Goal: Task Accomplishment & Management: Manage account settings

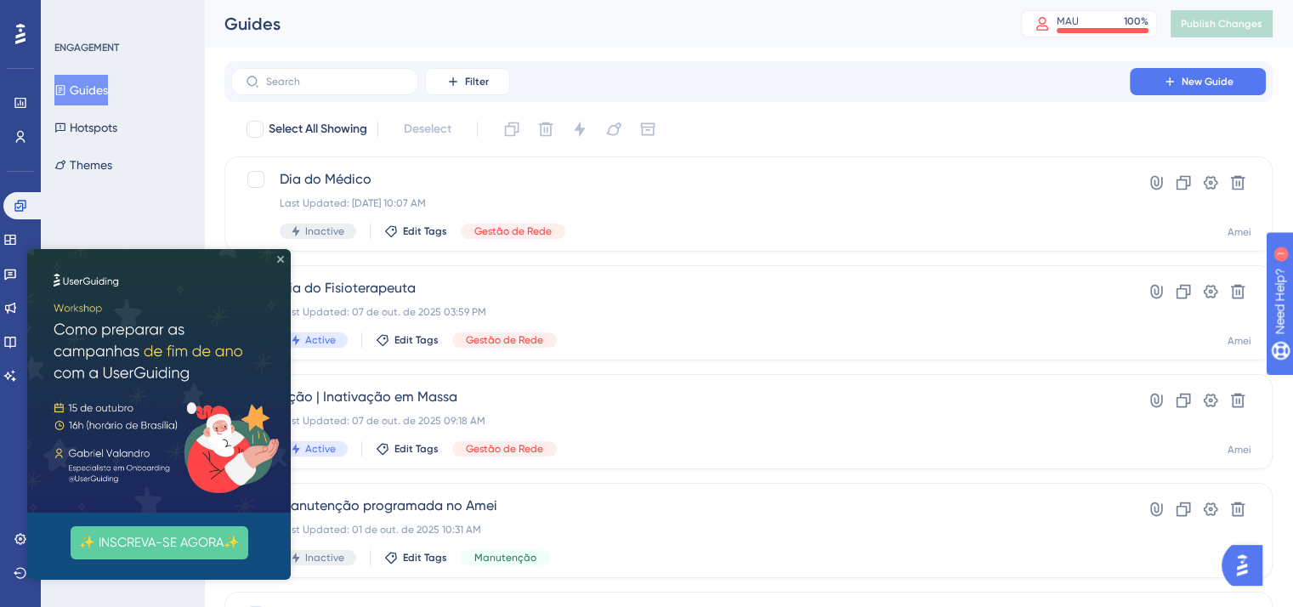
click at [279, 259] on icon "Close Preview" at bounding box center [280, 259] width 7 height 7
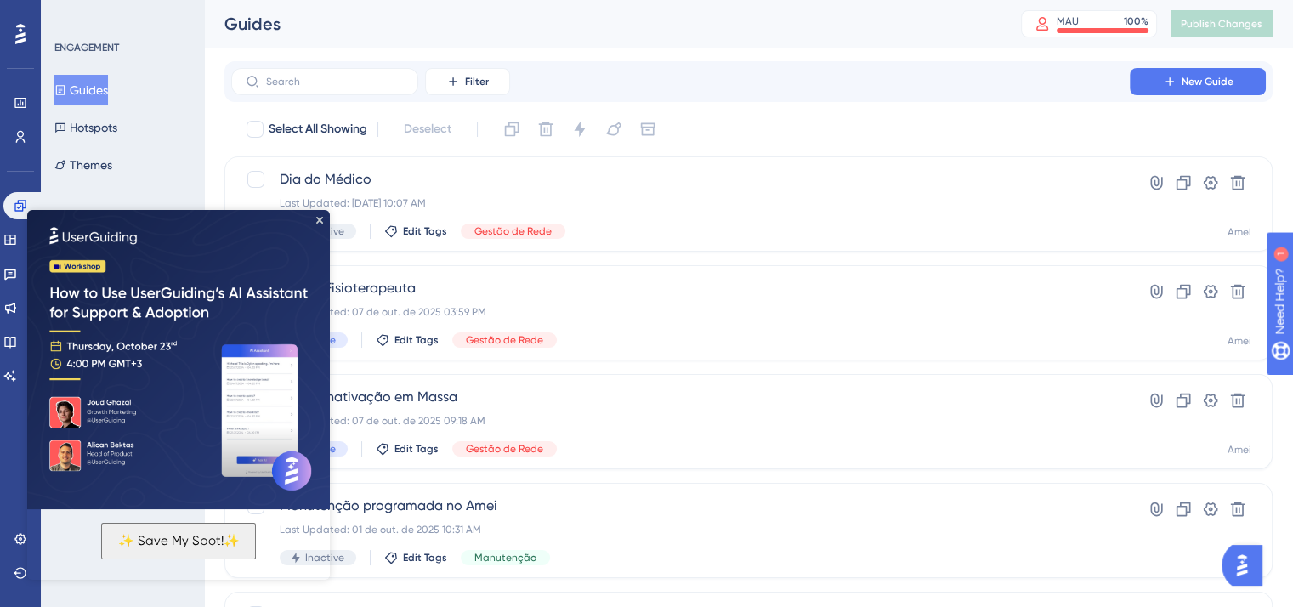
click at [321, 213] on img at bounding box center [178, 358] width 303 height 303
click at [319, 217] on icon "Close Preview" at bounding box center [319, 220] width 7 height 7
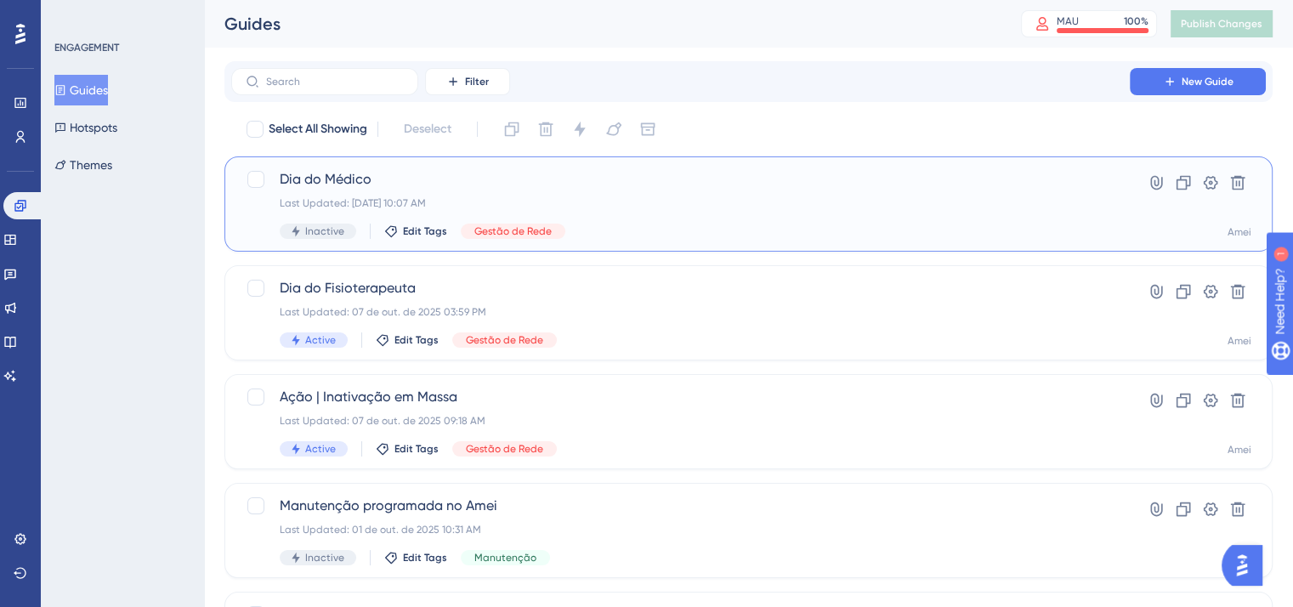
click at [323, 174] on span "Dia do Médico" at bounding box center [681, 179] width 802 height 20
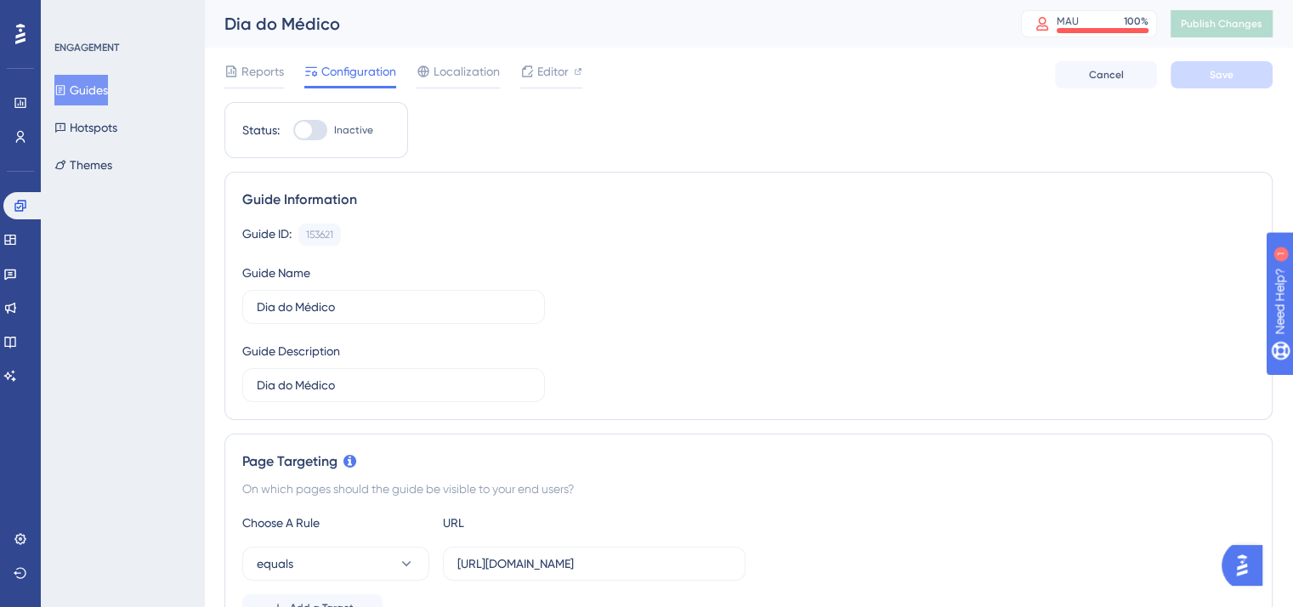
click at [317, 128] on div at bounding box center [310, 130] width 34 height 20
click at [293, 130] on input "Inactive" at bounding box center [292, 130] width 1 height 1
checkbox input "true"
click at [1214, 76] on span "Save" at bounding box center [1222, 75] width 24 height 14
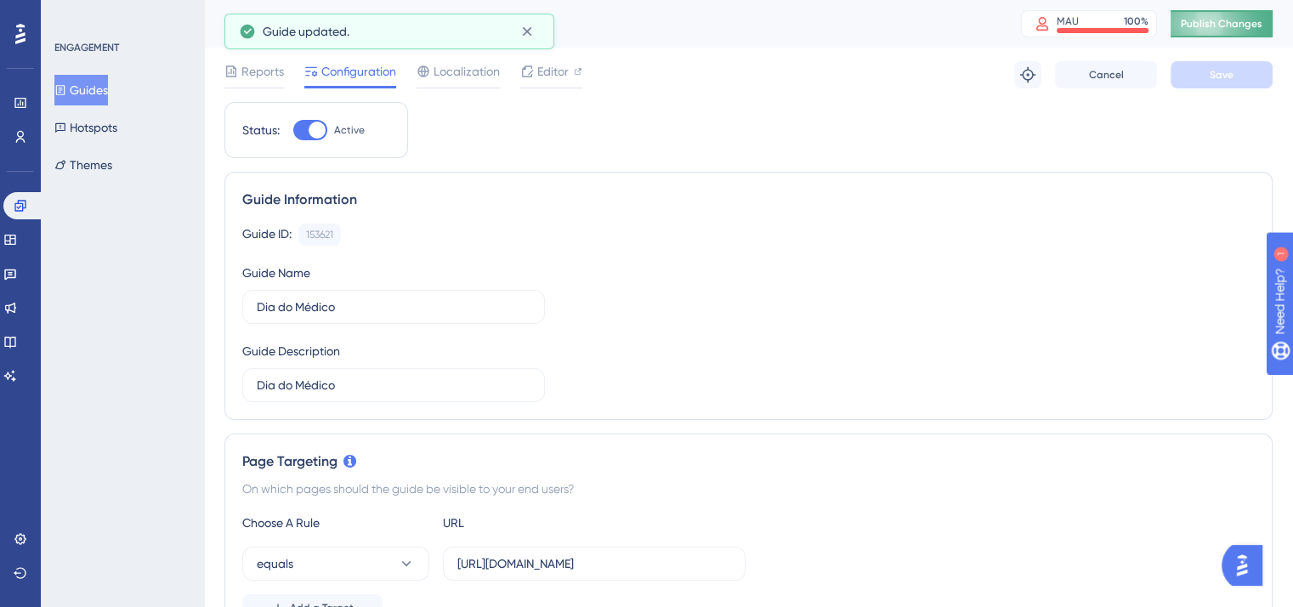
click at [1222, 20] on span "Publish Changes" at bounding box center [1222, 24] width 82 height 14
